Goal: Transaction & Acquisition: Subscribe to service/newsletter

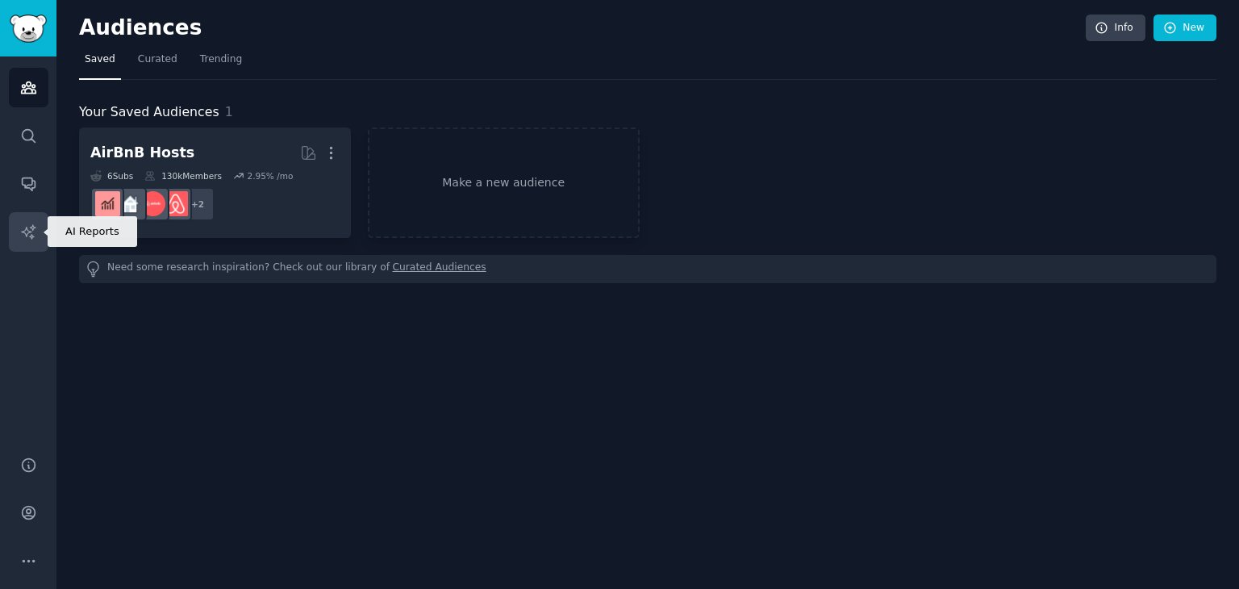
click at [35, 230] on icon "Sidebar" at bounding box center [28, 231] width 17 height 17
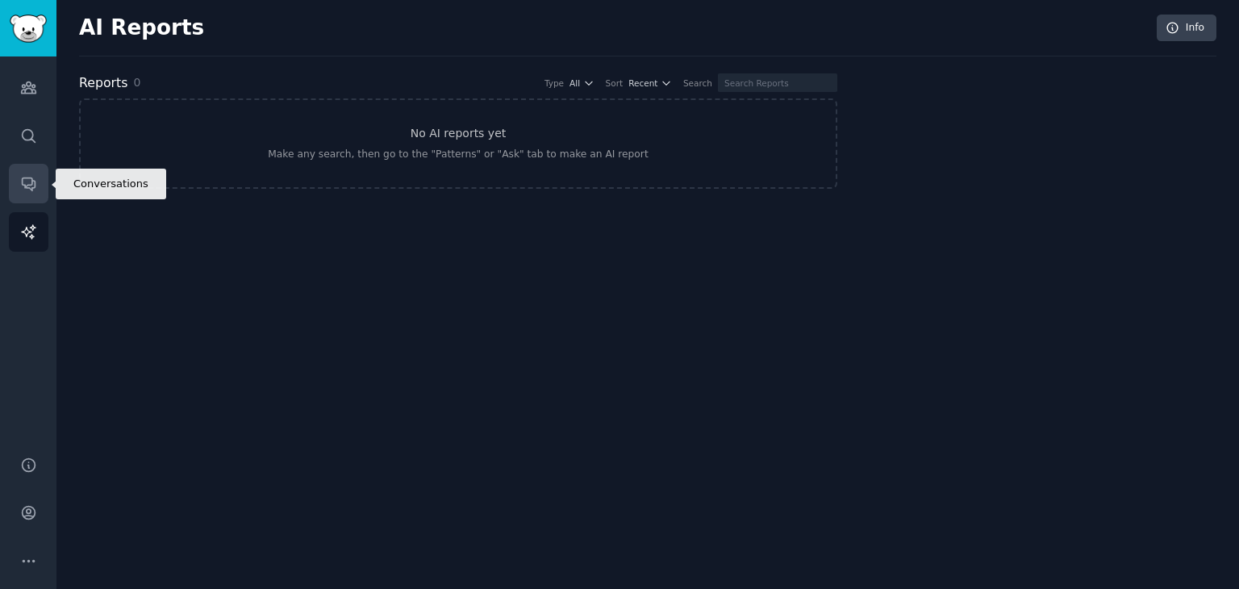
click at [23, 190] on icon "Sidebar" at bounding box center [28, 183] width 17 height 17
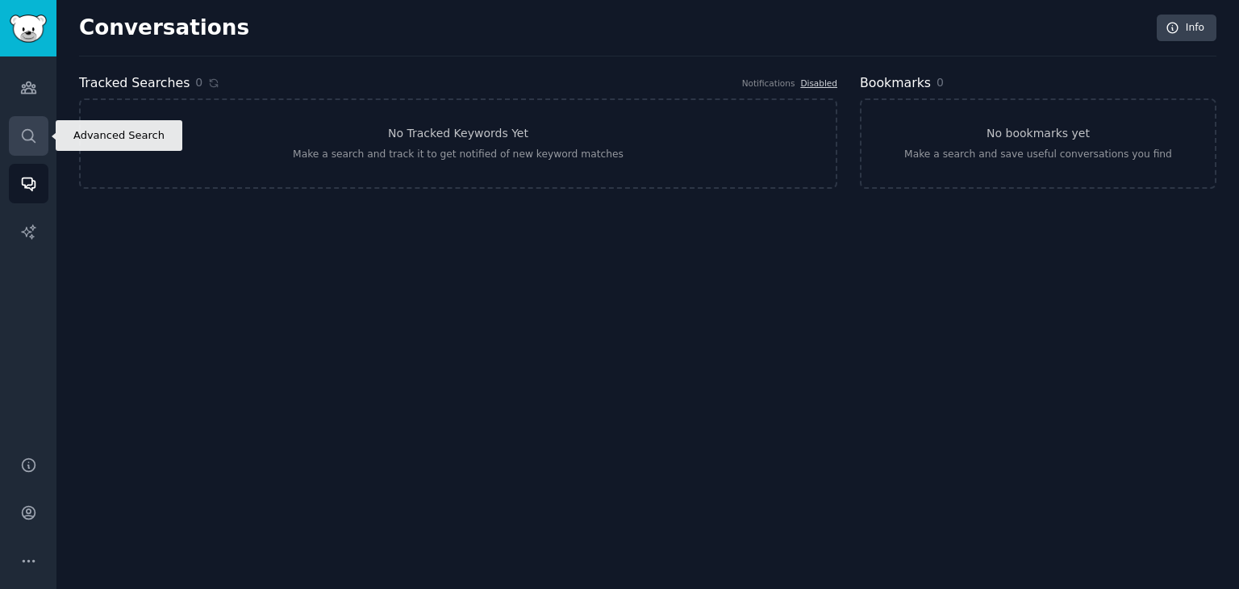
click at [26, 146] on link "Search" at bounding box center [29, 136] width 40 height 40
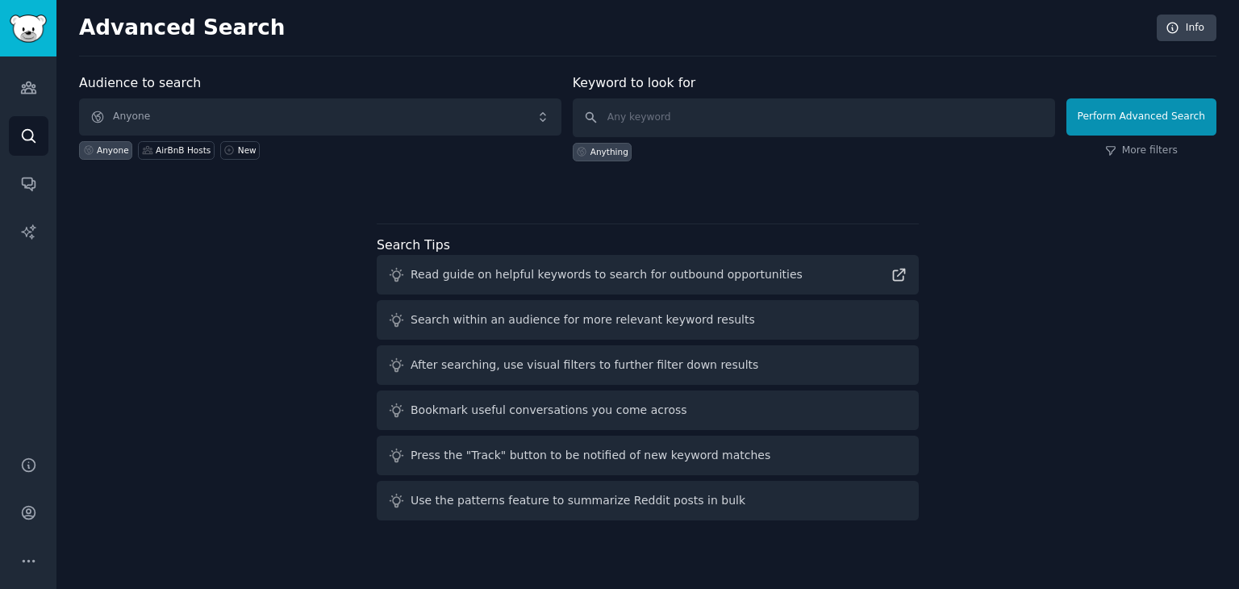
click at [28, 107] on div "Audiences Search Conversations AI Reports" at bounding box center [28, 246] width 56 height 380
click at [19, 98] on link "Audiences" at bounding box center [29, 88] width 40 height 40
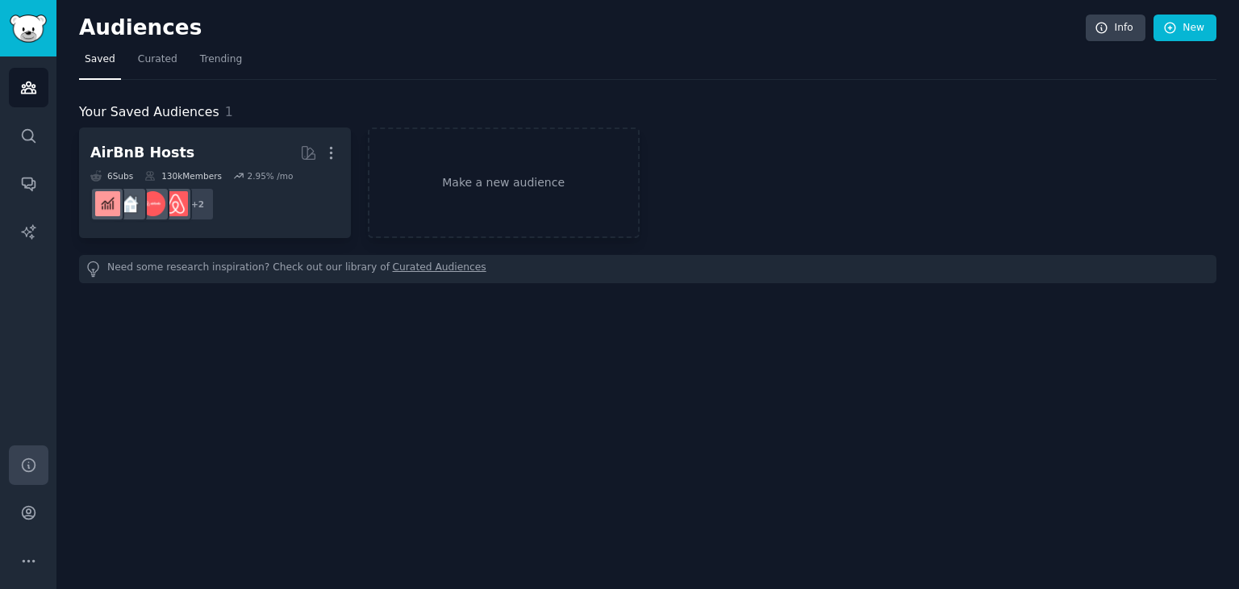
click at [36, 475] on link "Help" at bounding box center [29, 465] width 40 height 40
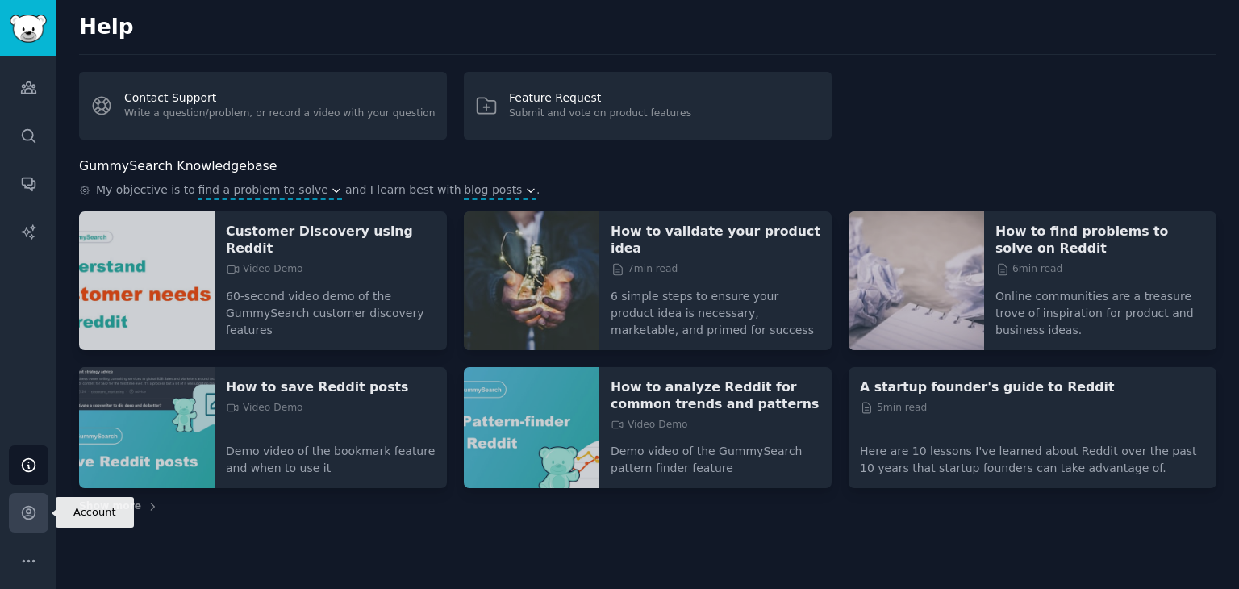
click at [25, 507] on icon "Sidebar" at bounding box center [28, 513] width 13 height 13
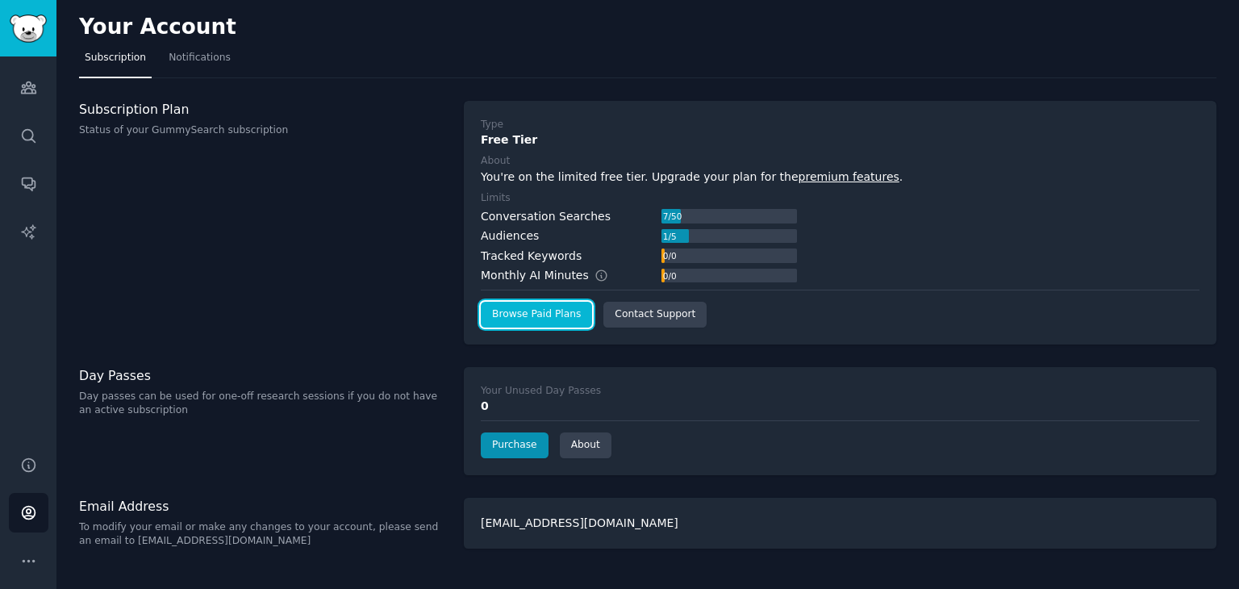
click at [554, 316] on link "Browse Paid Plans" at bounding box center [536, 315] width 111 height 26
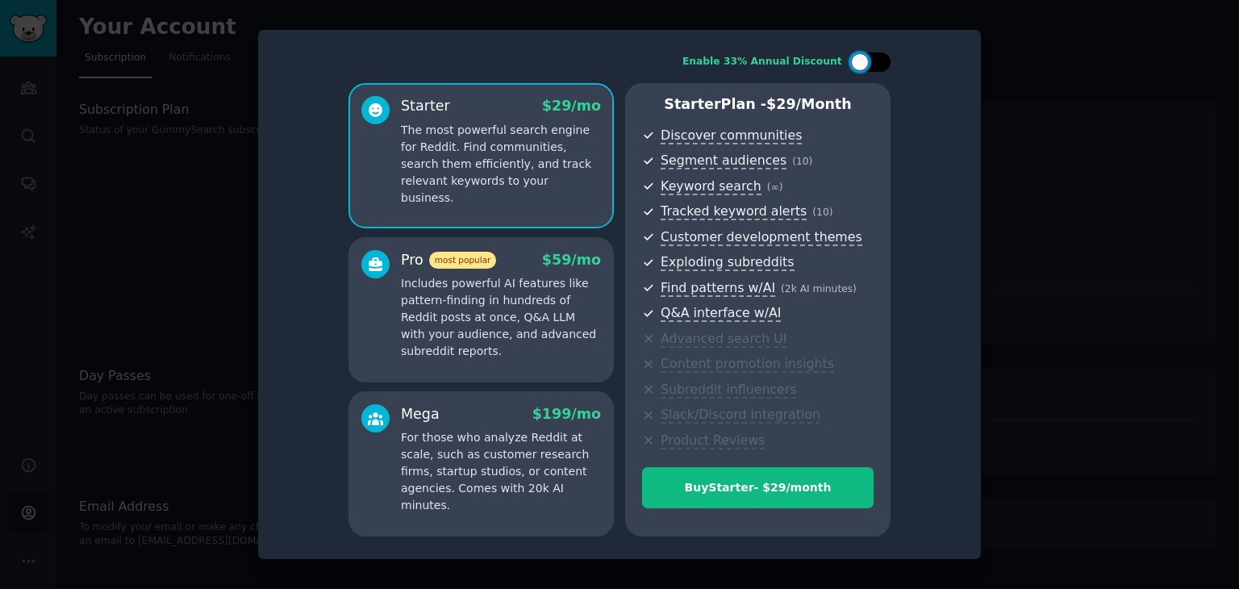
click at [868, 68] on div at bounding box center [870, 61] width 40 height 19
click at [867, 69] on div at bounding box center [870, 61] width 40 height 19
click at [870, 72] on div "Enable 33% Annual Discount Starter $ 29 /mo The most powerful search engine for…" at bounding box center [619, 294] width 700 height 507
click at [871, 67] on div at bounding box center [870, 61] width 40 height 19
click at [483, 288] on p "Includes powerful AI features like pattern-finding in hundreds of Reddit posts …" at bounding box center [501, 317] width 200 height 85
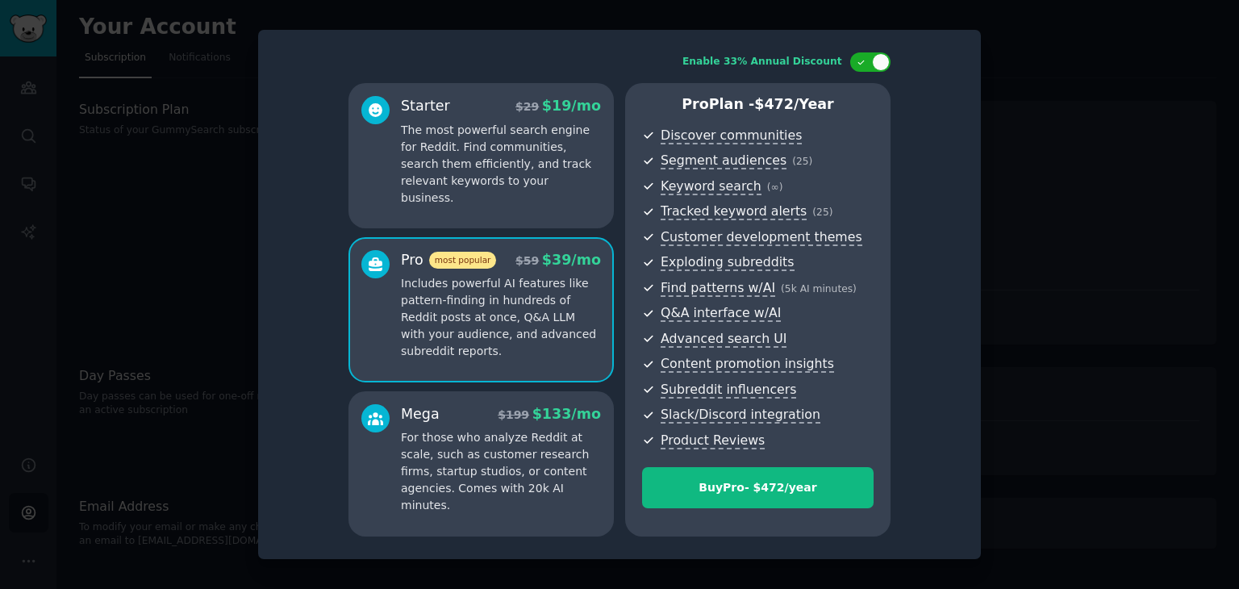
click at [483, 164] on p "The most powerful search engine for Reddit. Find communities, search them effic…" at bounding box center [501, 164] width 200 height 85
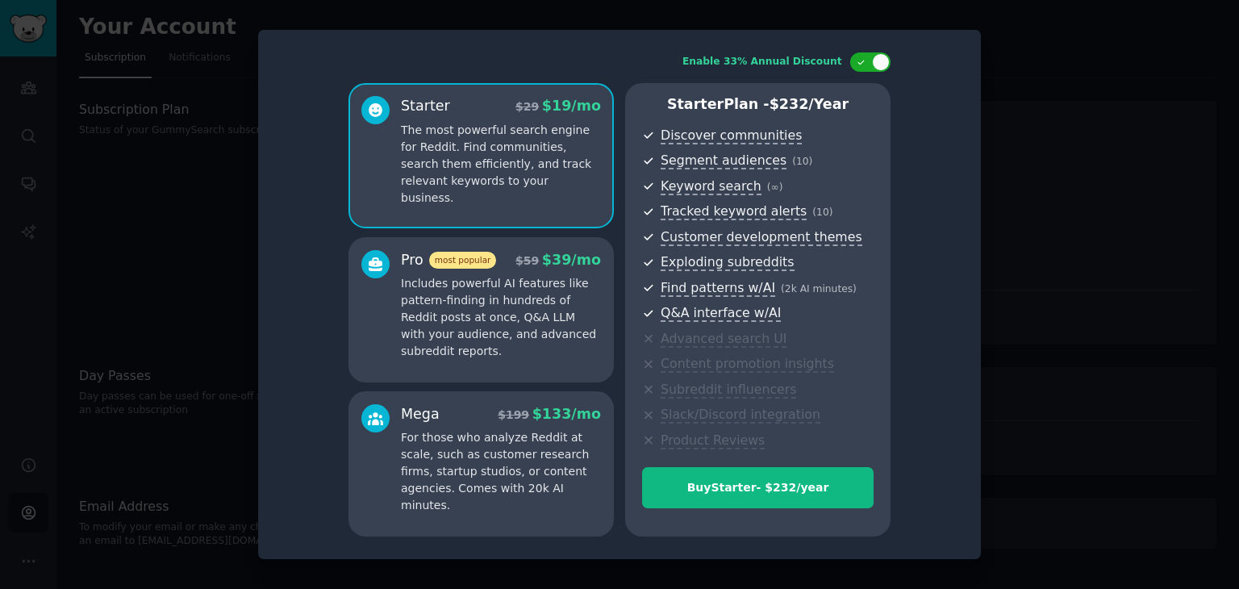
click at [473, 266] on span "most popular" at bounding box center [463, 260] width 68 height 17
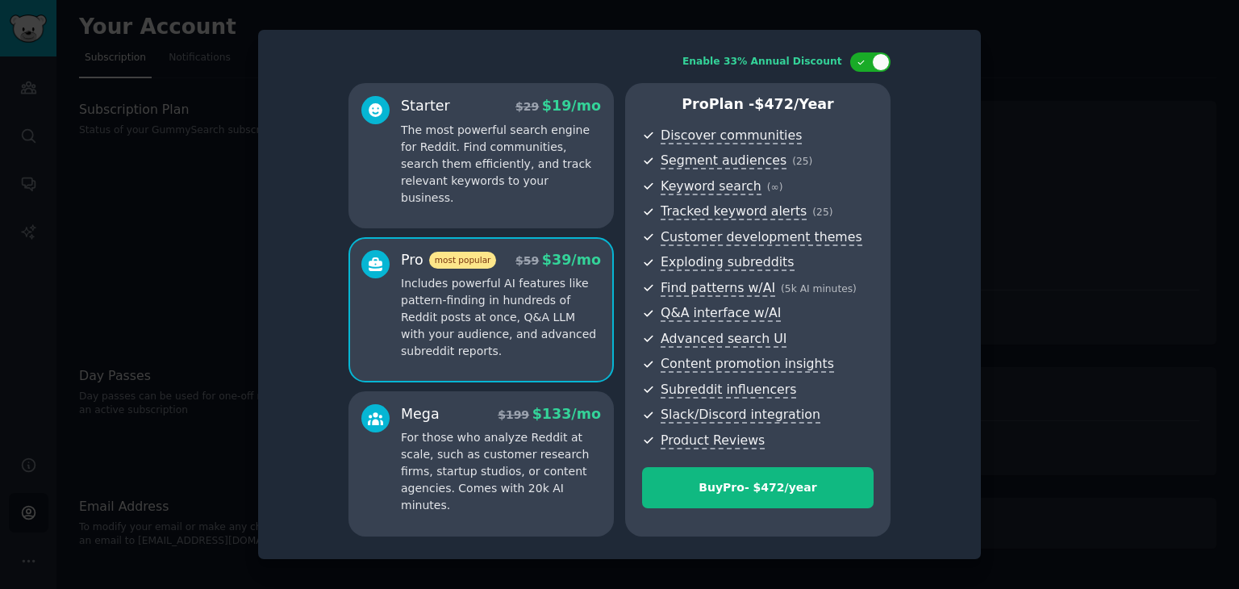
click at [497, 156] on p "The most powerful search engine for Reddit. Find communities, search them effic…" at bounding box center [501, 164] width 200 height 85
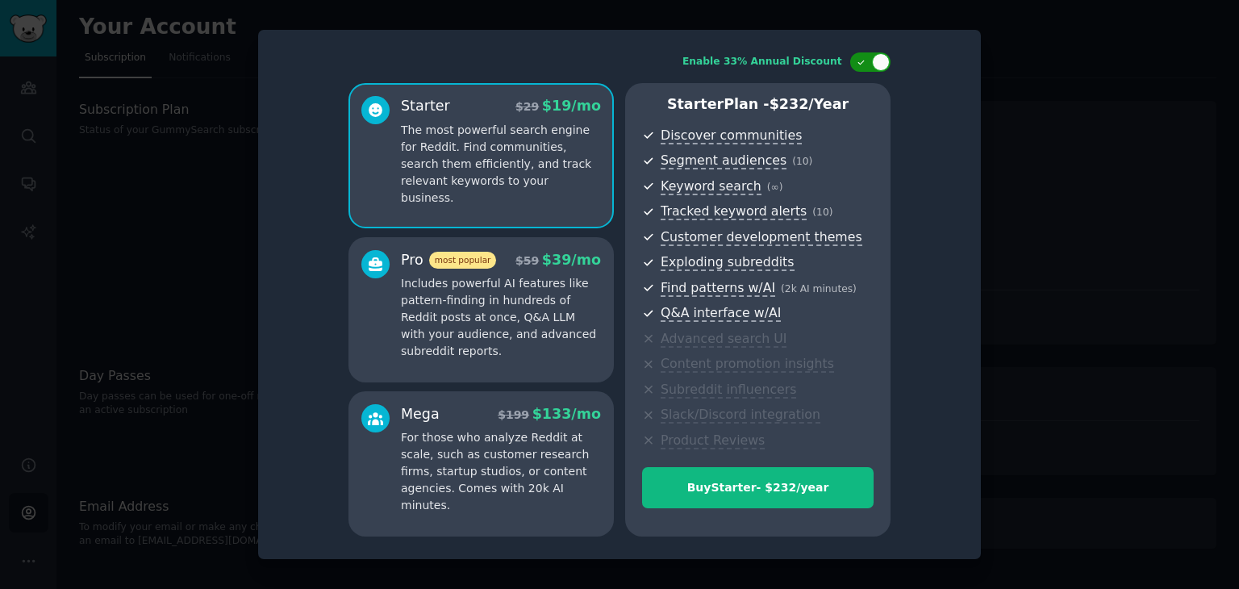
click at [882, 69] on div at bounding box center [881, 62] width 18 height 18
checkbox input "false"
